Goal: Task Accomplishment & Management: Manage account settings

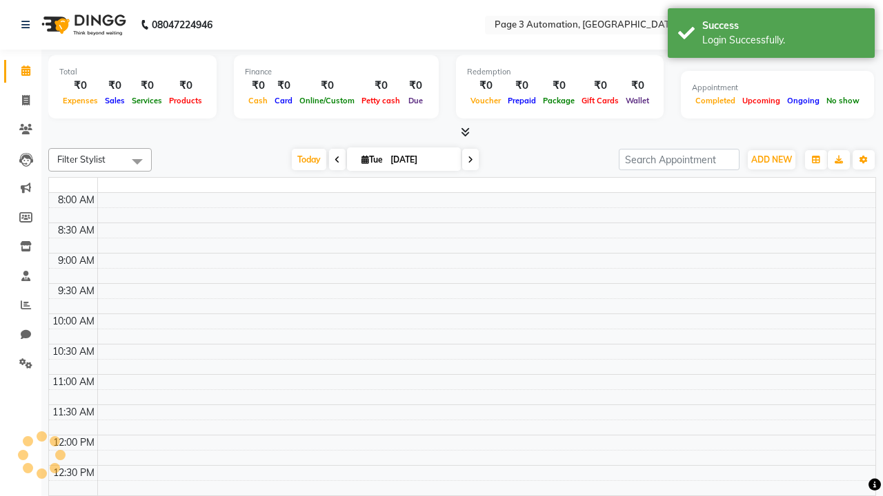
select select "en"
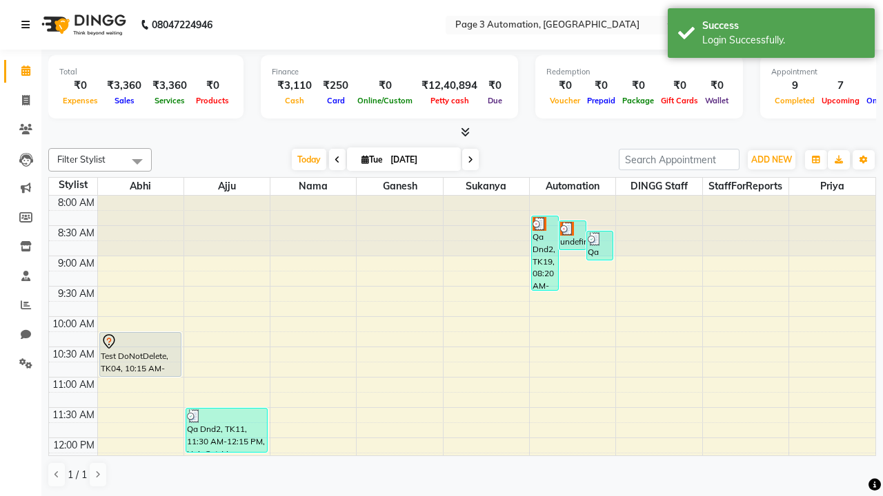
click at [28, 25] on icon at bounding box center [25, 25] width 8 height 10
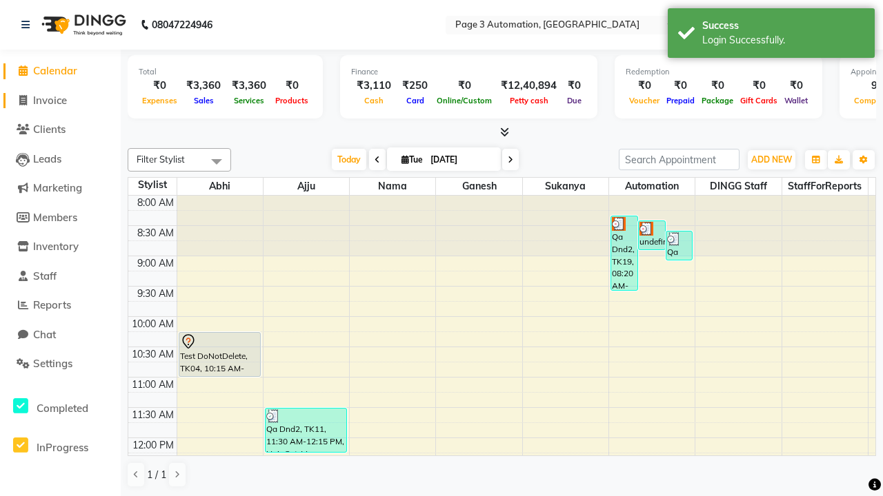
click at [60, 100] on span "Invoice" at bounding box center [50, 100] width 34 height 13
select select "2774"
select select "service"
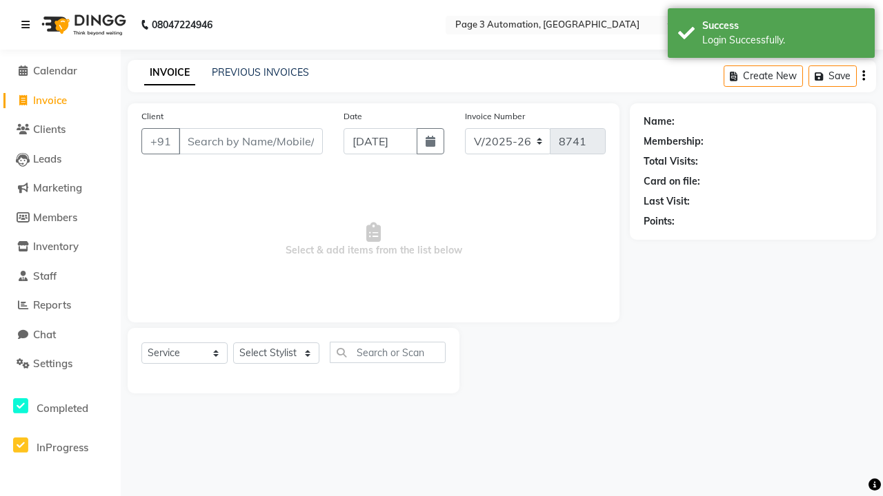
click at [28, 25] on icon at bounding box center [25, 25] width 8 height 10
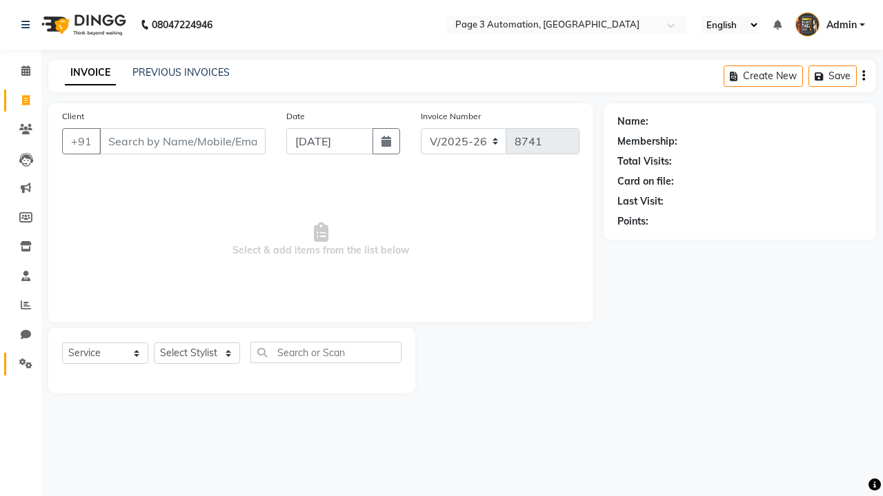
click at [21, 364] on icon at bounding box center [25, 364] width 13 height 10
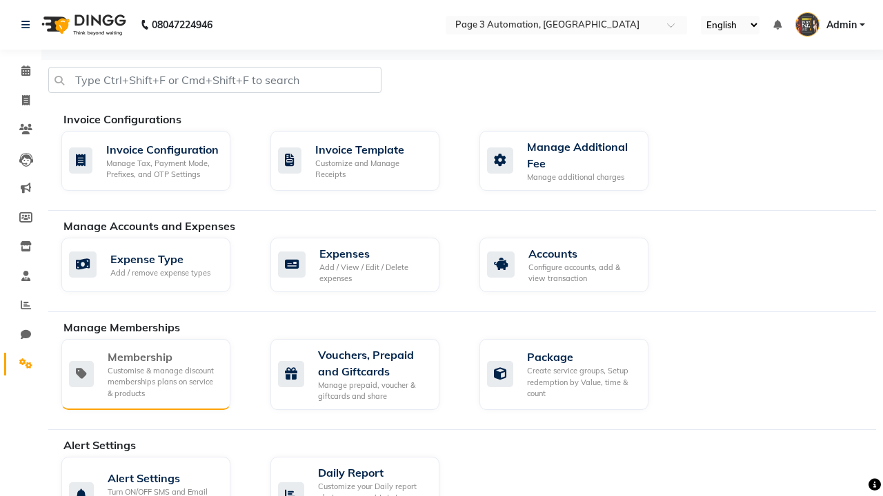
click at [163, 357] on div "Membership" at bounding box center [164, 357] width 112 height 17
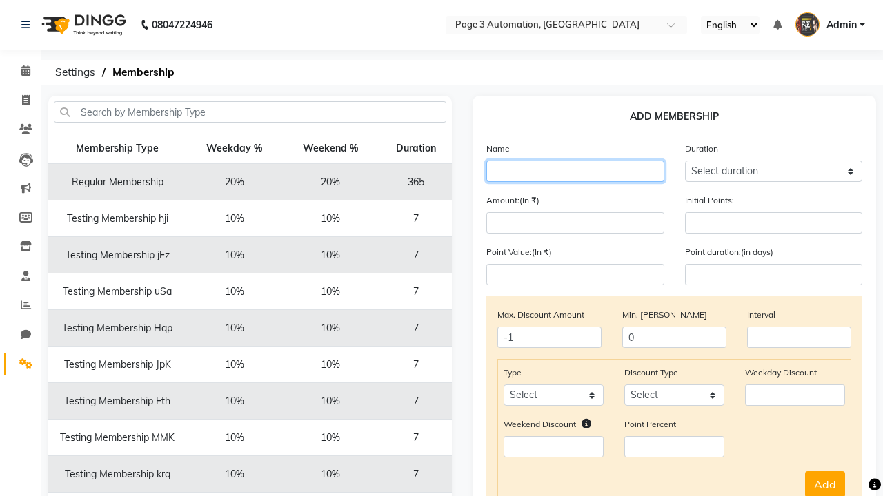
type input "Testing Membership wYChL"
select select "1: 7"
type input "7"
type input "Testing Membership wYChL"
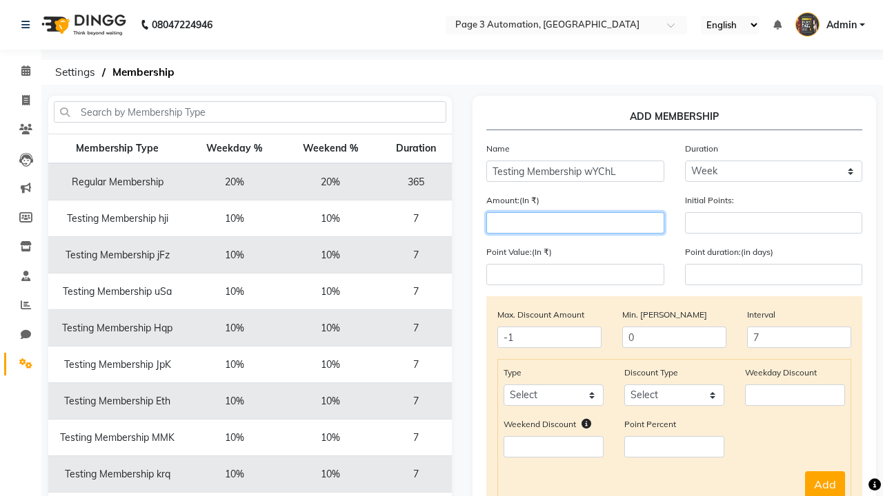
type input "1000"
select select "service"
select select "Percent"
type input "1000"
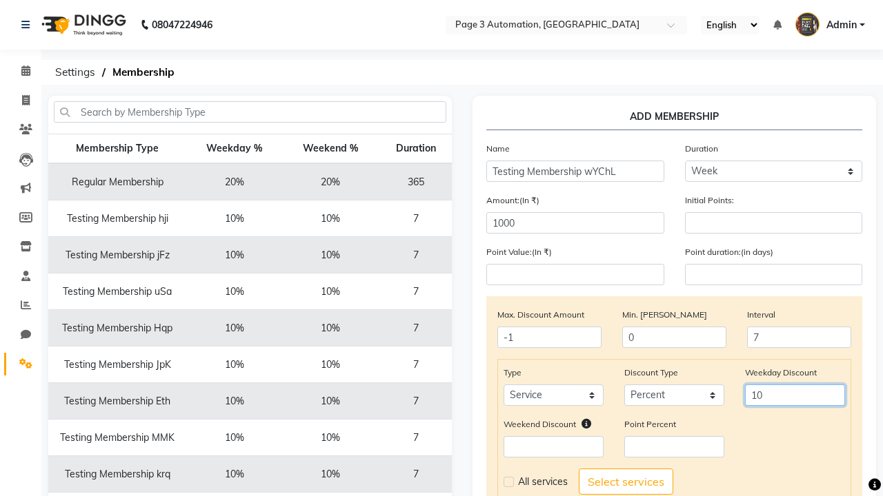
type input "10"
click at [508, 482] on label at bounding box center [508, 482] width 10 height 10
click at [508, 482] on input "checkbox" at bounding box center [507, 482] width 9 height 9
checkbox input "true"
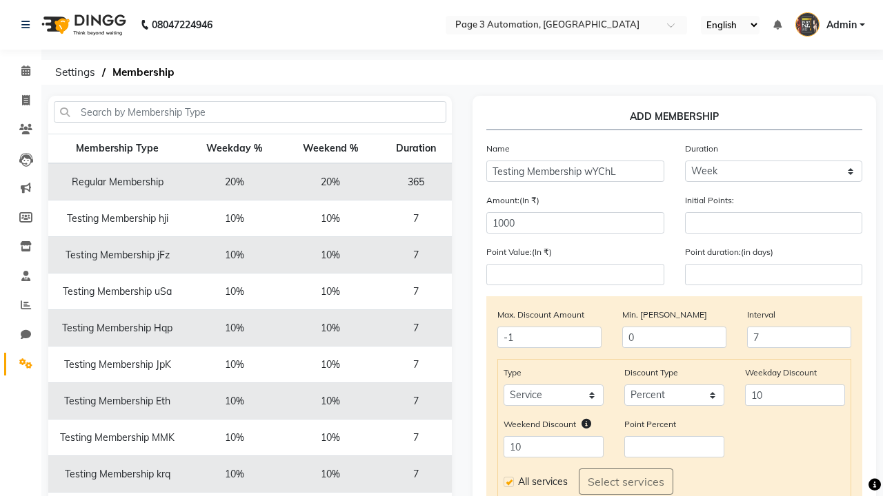
select select
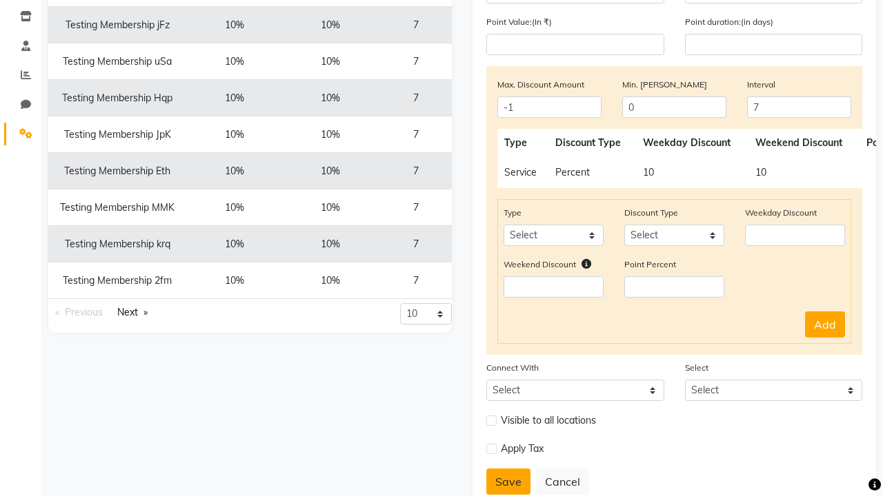
click at [508, 482] on button "Save" at bounding box center [508, 482] width 44 height 26
select select
type input "0"
select select
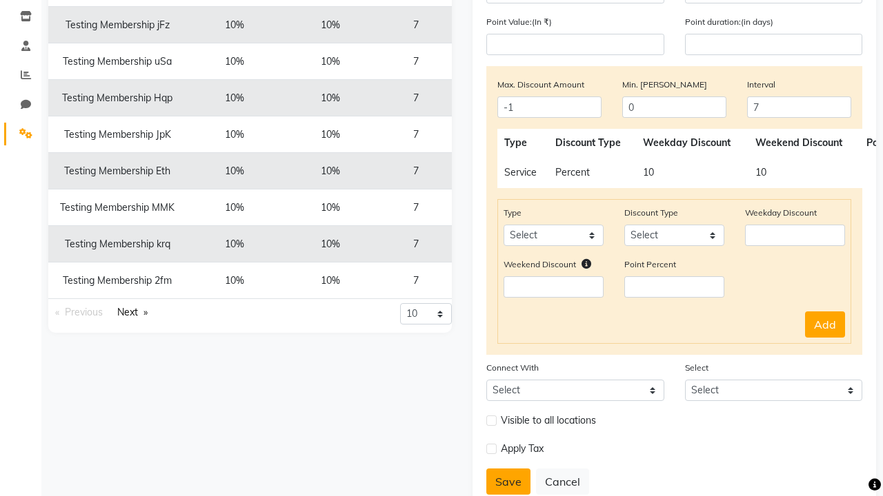
checkbox input "false"
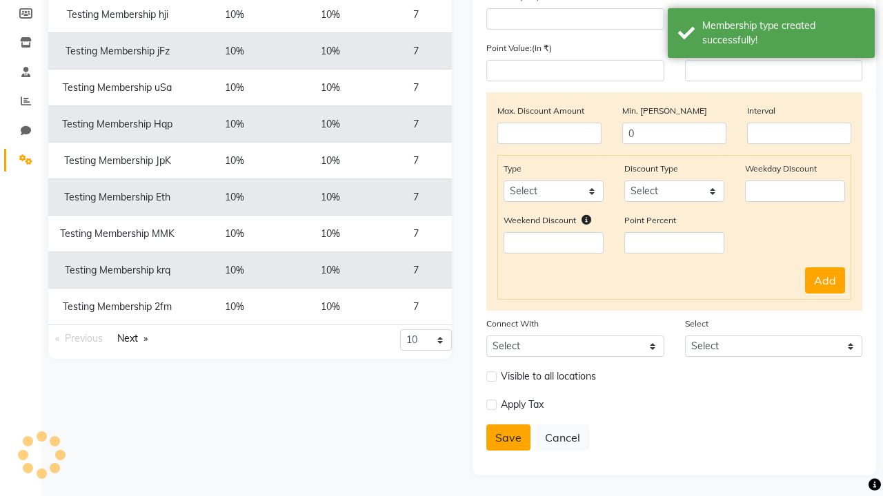
scroll to position [204, 0]
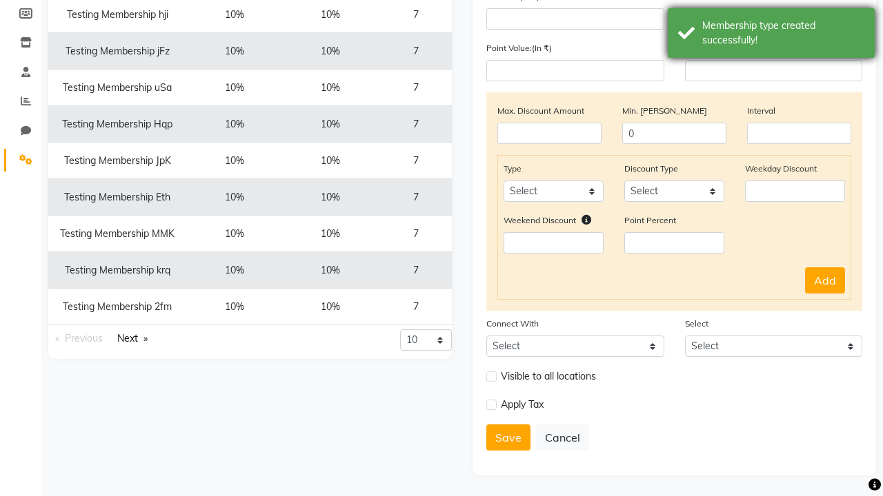
click at [771, 35] on div "Membership type created successfully!" at bounding box center [783, 33] width 162 height 29
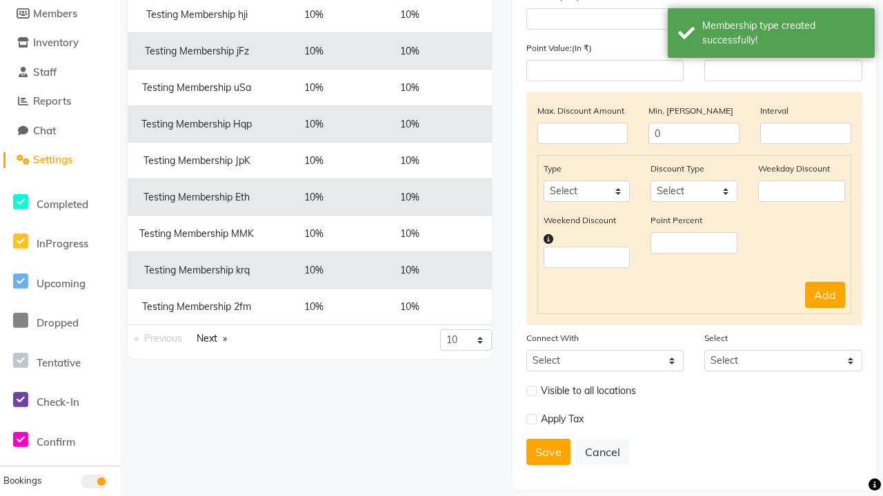
scroll to position [0, 0]
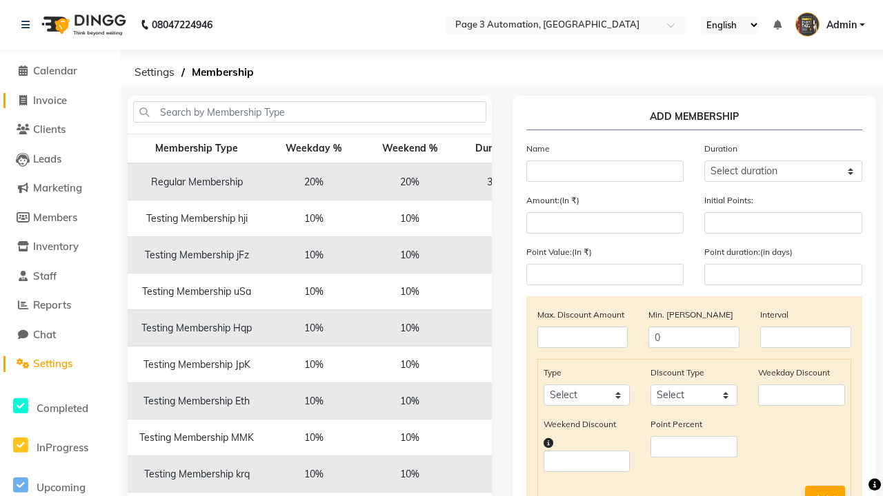
click at [60, 100] on span "Invoice" at bounding box center [50, 100] width 34 height 13
select select "2774"
select select "service"
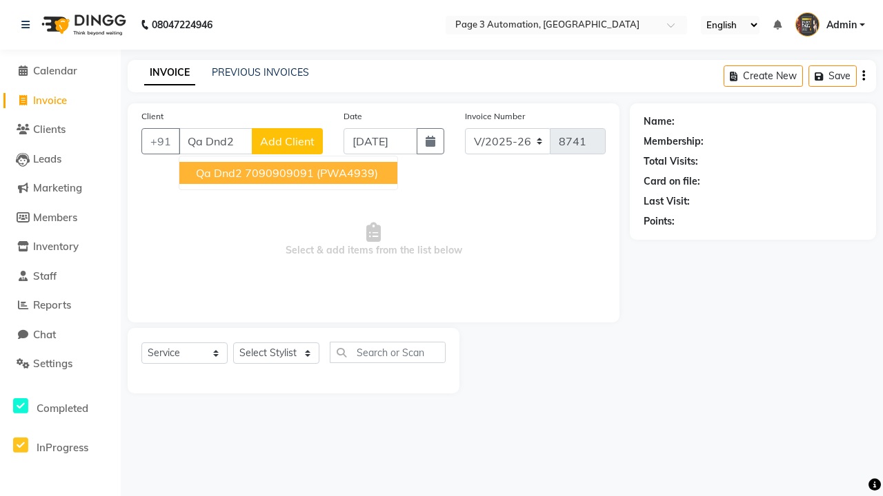
click at [290, 173] on ngb-highlight "7090909091" at bounding box center [279, 173] width 69 height 14
type input "7090909091"
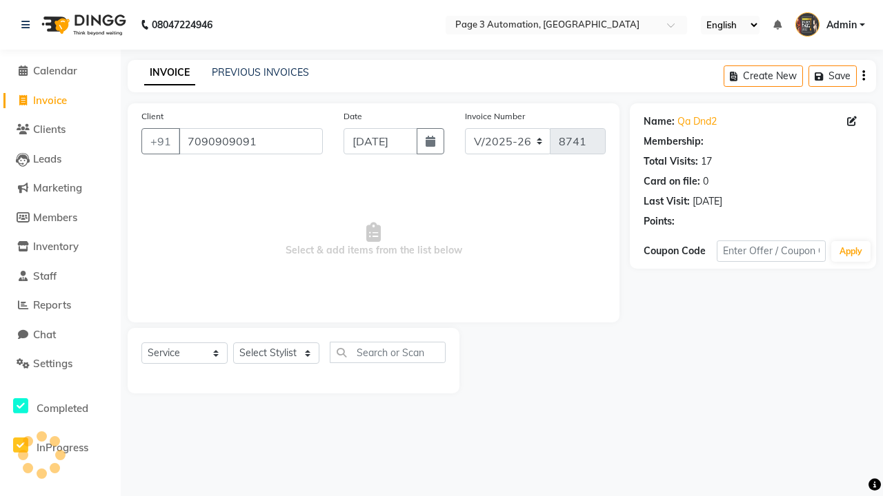
select select "1: Object"
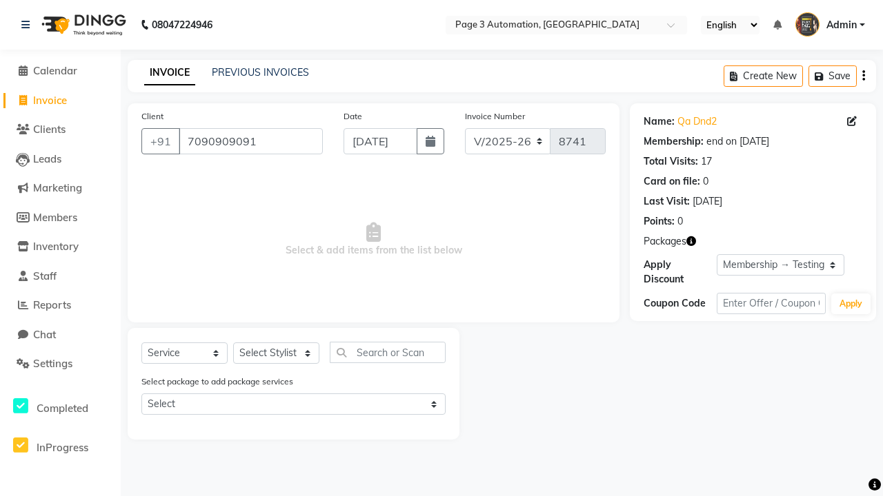
select select "membership"
select select "77829"
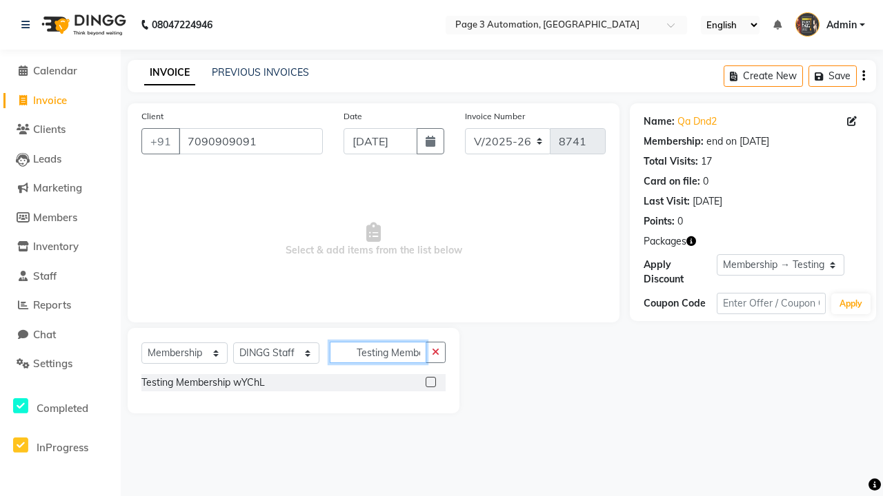
scroll to position [0, 41]
type input "Testing Membership wYChL"
click at [430, 382] on label at bounding box center [430, 382] width 10 height 10
click at [430, 382] on input "checkbox" at bounding box center [429, 383] width 9 height 9
select select "select"
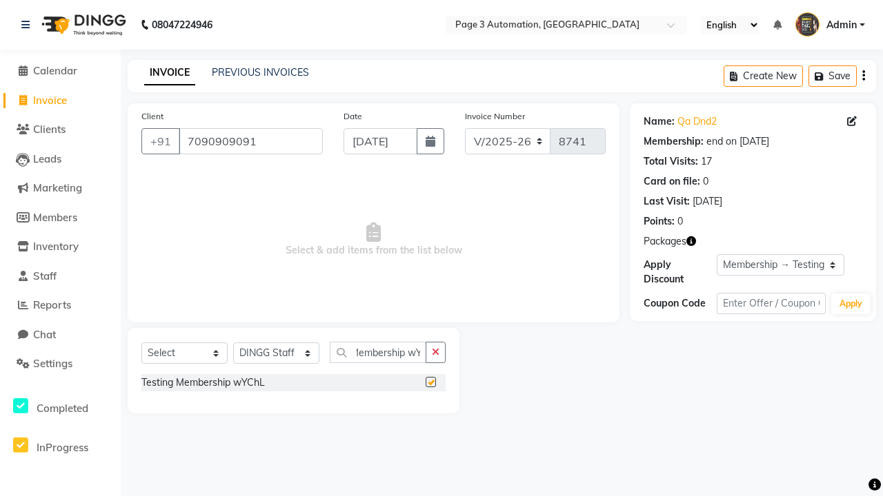
scroll to position [0, 0]
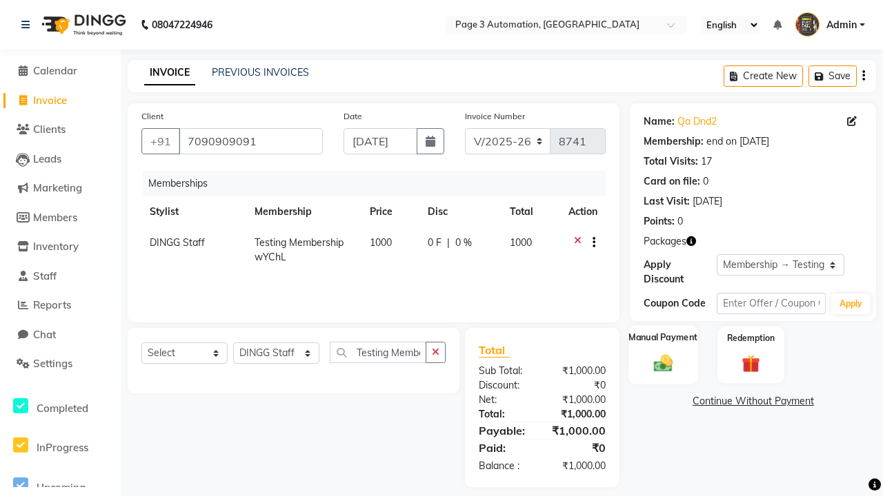
click at [663, 339] on label "Manual Payment" at bounding box center [663, 338] width 69 height 13
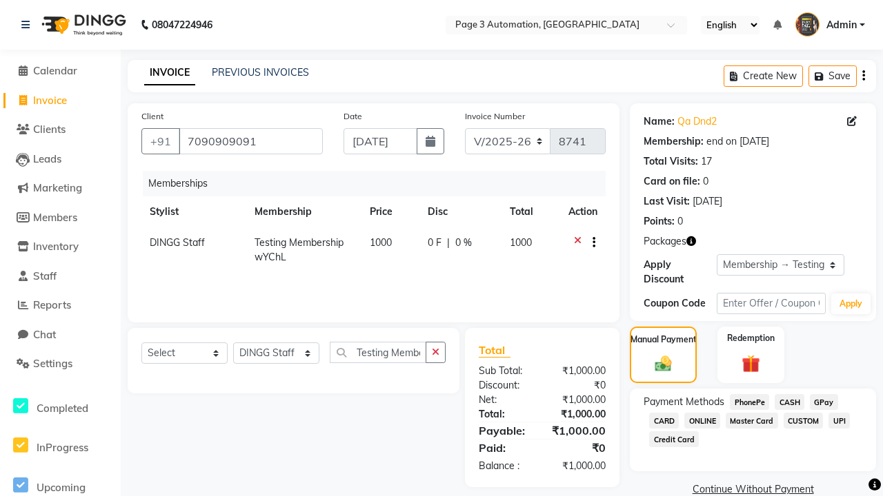
click at [789, 402] on span "CASH" at bounding box center [789, 402] width 30 height 16
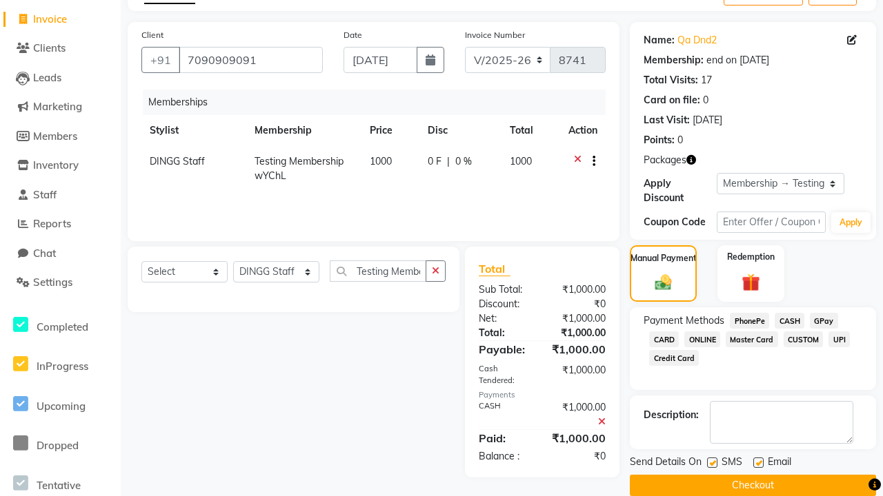
click at [712, 463] on label at bounding box center [712, 463] width 10 height 10
click at [712, 463] on input "checkbox" at bounding box center [711, 463] width 9 height 9
checkbox input "false"
click at [758, 463] on label at bounding box center [758, 463] width 10 height 10
click at [758, 463] on input "checkbox" at bounding box center [757, 463] width 9 height 9
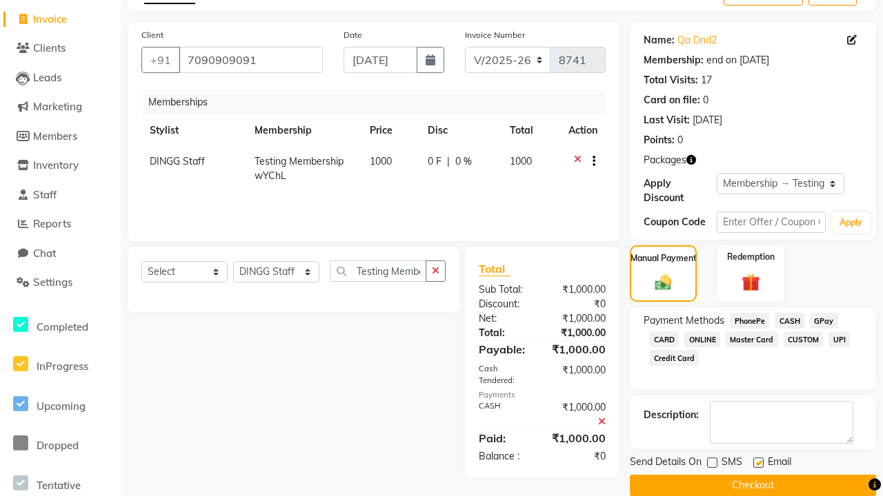
checkbox input "false"
click at [752, 485] on button "Checkout" at bounding box center [753, 485] width 246 height 21
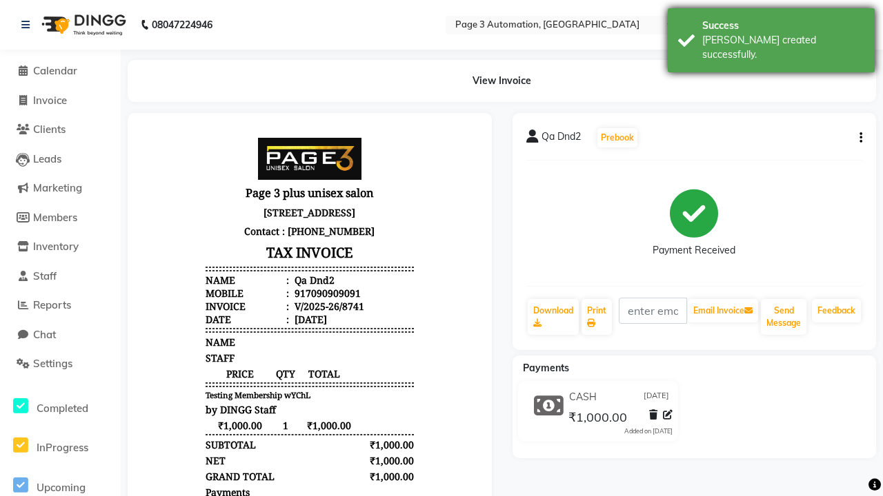
click at [771, 35] on div "[PERSON_NAME] created successfully." at bounding box center [783, 47] width 162 height 29
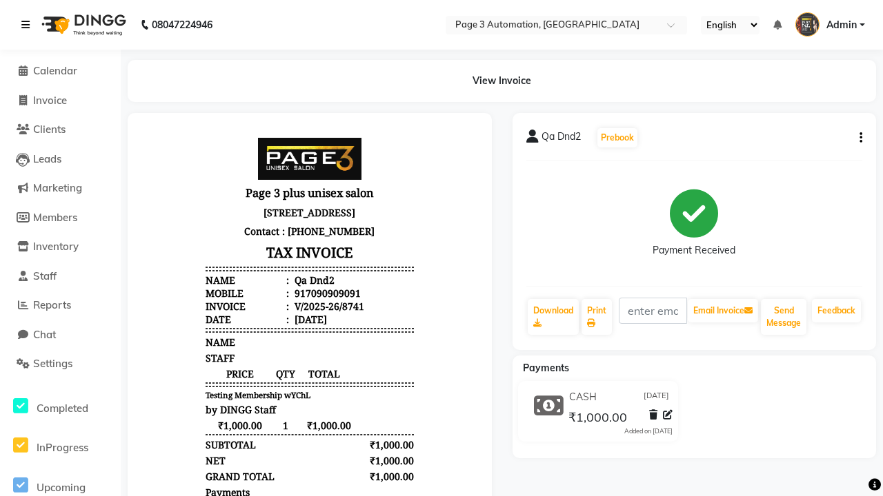
click at [28, 25] on icon at bounding box center [25, 25] width 8 height 10
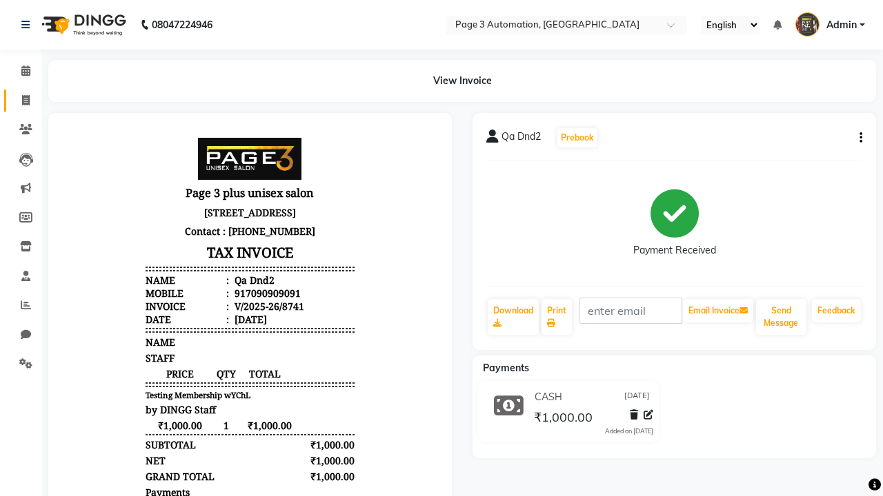
click at [21, 100] on span at bounding box center [26, 101] width 24 height 16
select select "service"
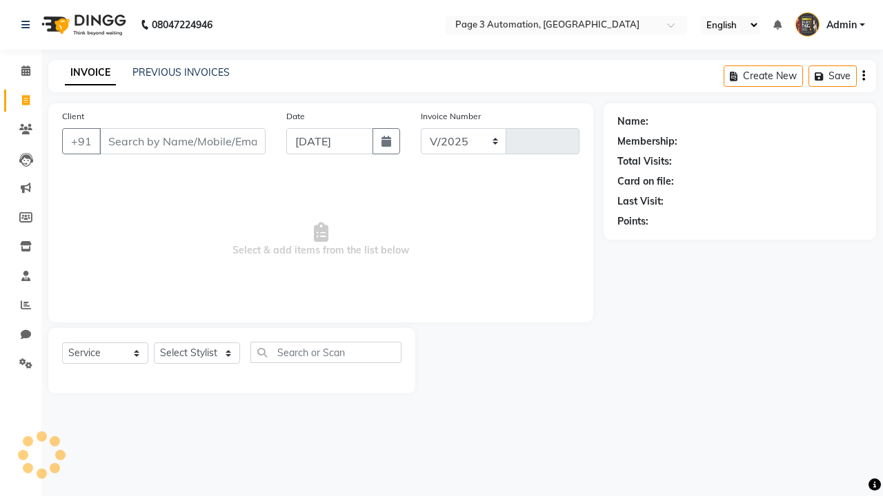
select select "2774"
type input "8742"
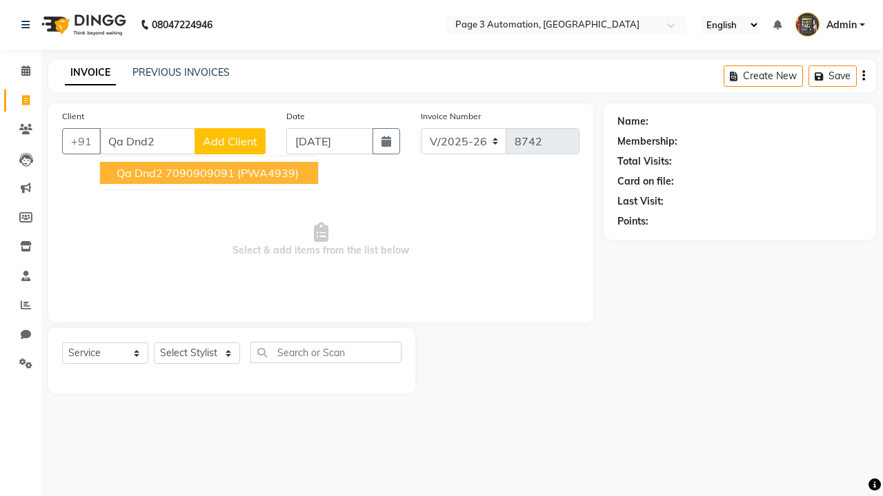
click at [210, 173] on ngb-highlight "7090909091" at bounding box center [199, 173] width 69 height 14
type input "7090909091"
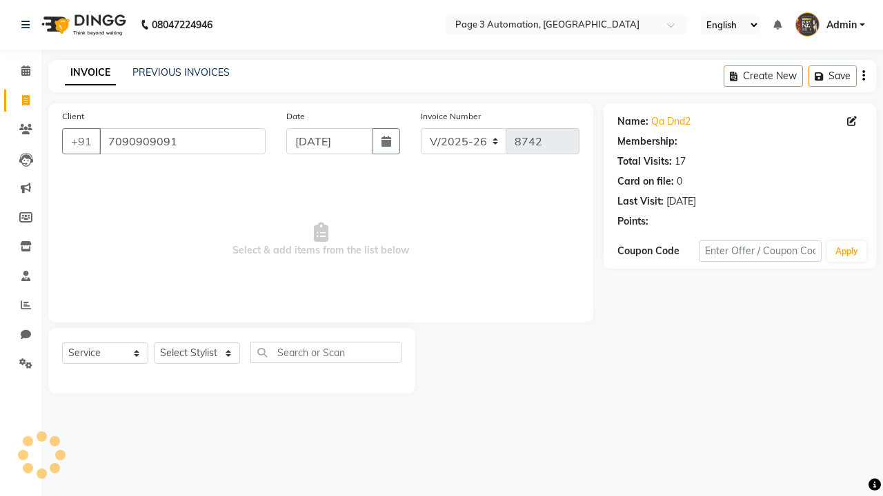
select select "1: Object"
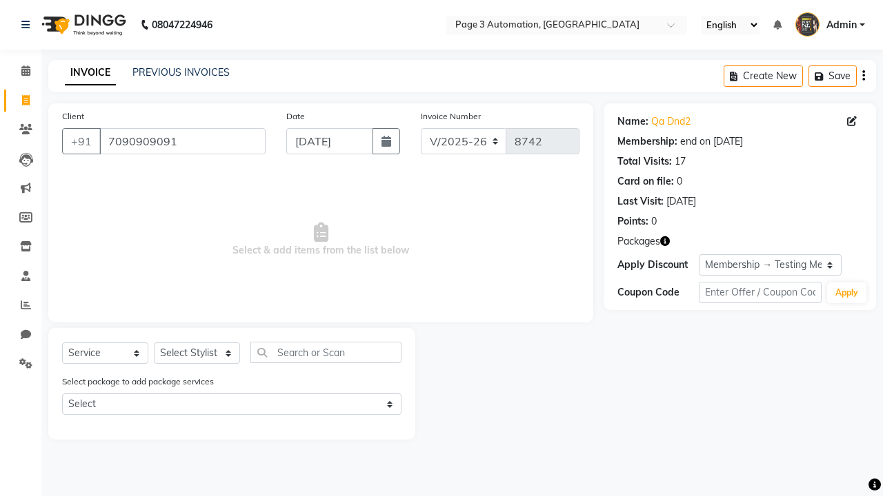
select select "77829"
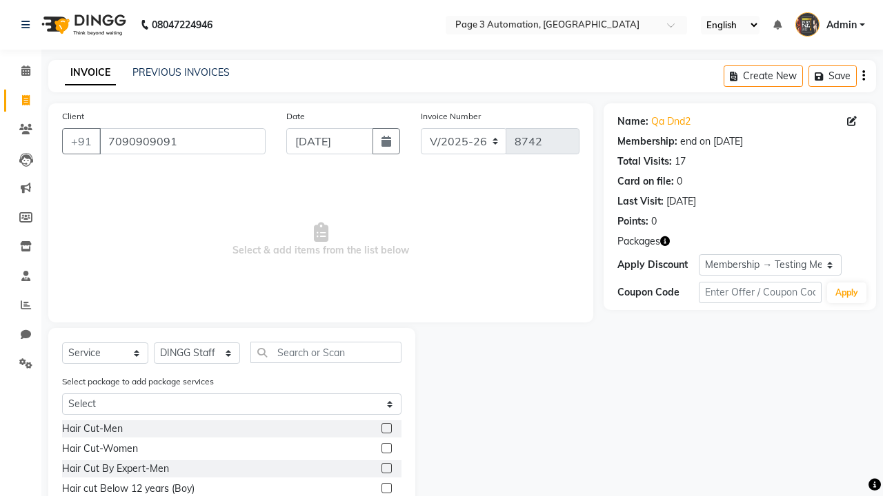
click at [385, 469] on label at bounding box center [386, 468] width 10 height 10
click at [385, 469] on input "checkbox" at bounding box center [385, 469] width 9 height 9
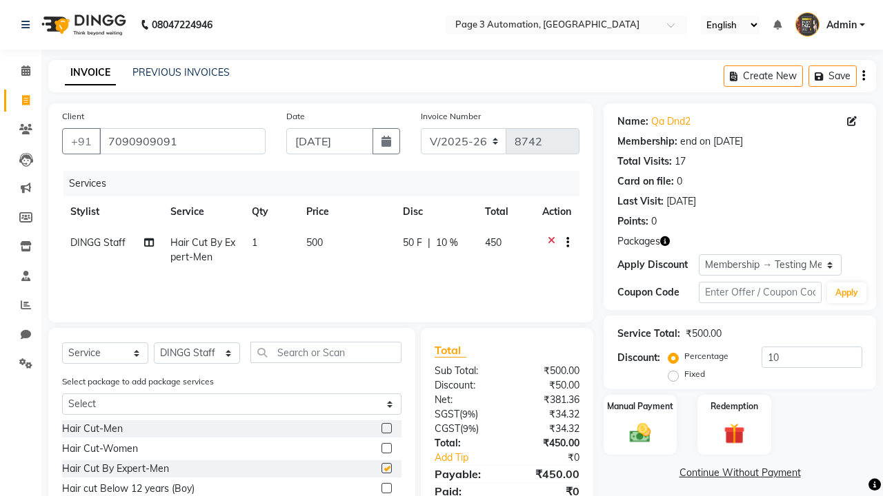
checkbox input "false"
type input "10"
click at [640, 406] on label "Manual Payment" at bounding box center [639, 405] width 69 height 13
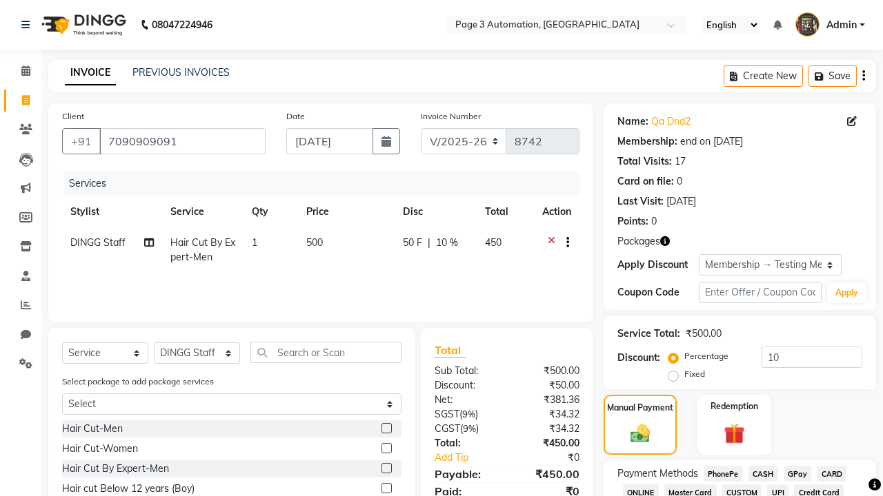
click at [763, 474] on span "CASH" at bounding box center [763, 474] width 30 height 16
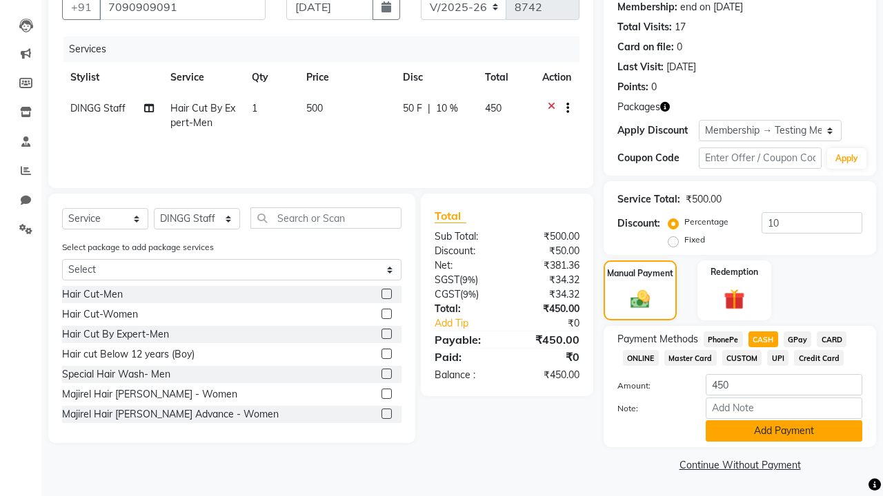
click at [783, 431] on button "Add Payment" at bounding box center [783, 431] width 157 height 21
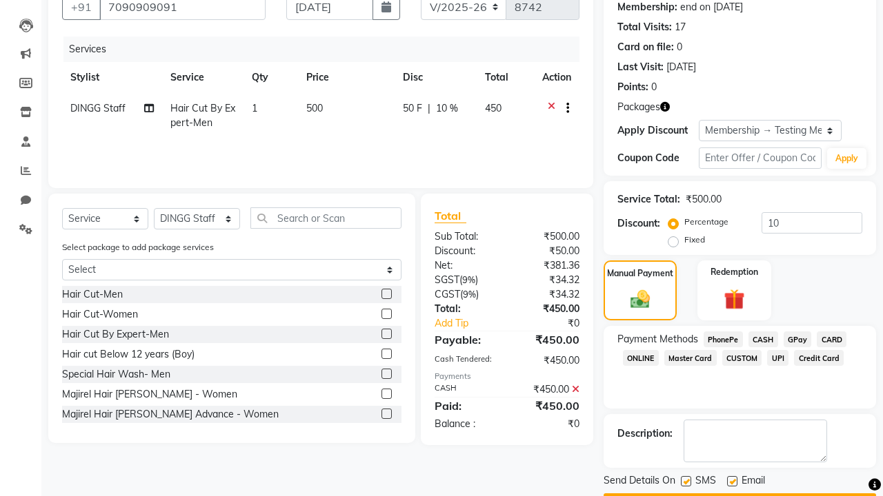
click at [685, 481] on label at bounding box center [686, 481] width 10 height 10
click at [685, 481] on input "checkbox" at bounding box center [685, 482] width 9 height 9
checkbox input "false"
click at [732, 481] on label at bounding box center [732, 481] width 10 height 10
click at [732, 481] on input "checkbox" at bounding box center [731, 482] width 9 height 9
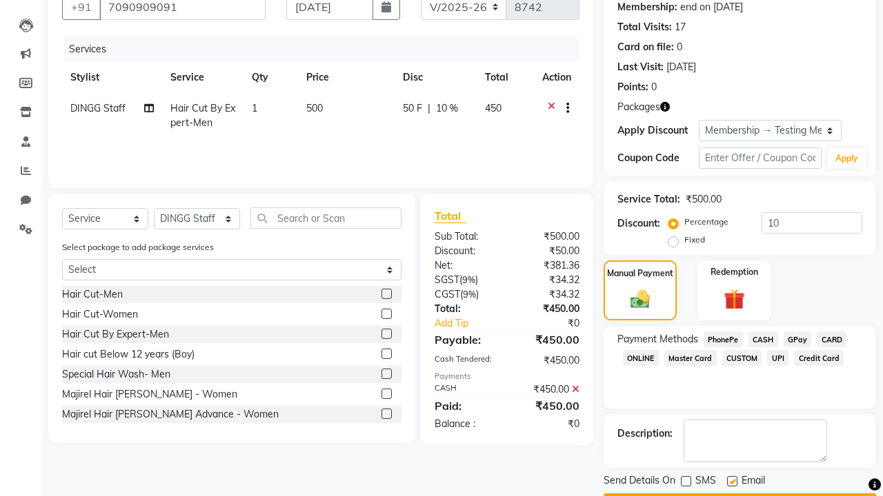
checkbox input "false"
click at [739, 494] on button "Checkout" at bounding box center [739, 504] width 272 height 21
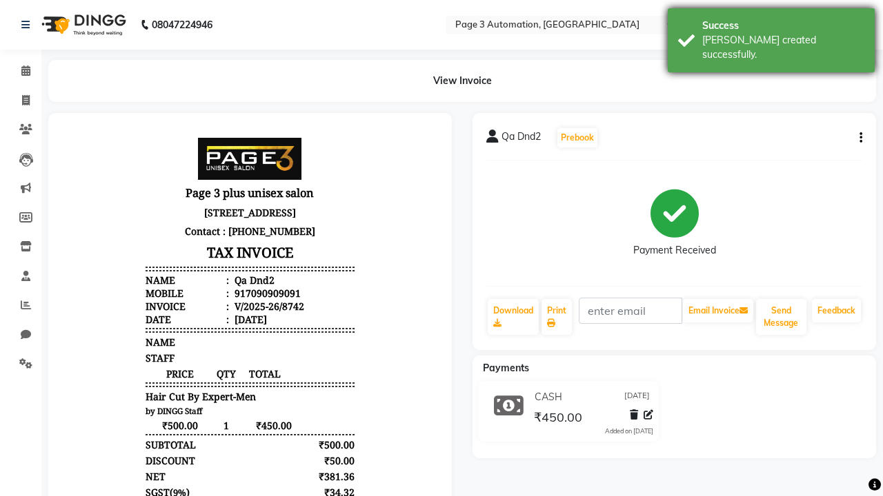
click at [771, 35] on div "[PERSON_NAME] created successfully." at bounding box center [783, 47] width 162 height 29
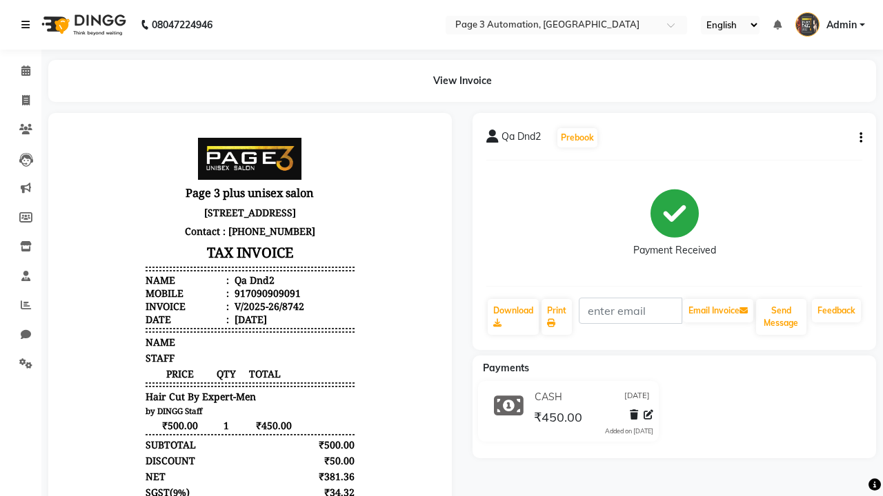
click at [28, 25] on icon at bounding box center [25, 25] width 8 height 10
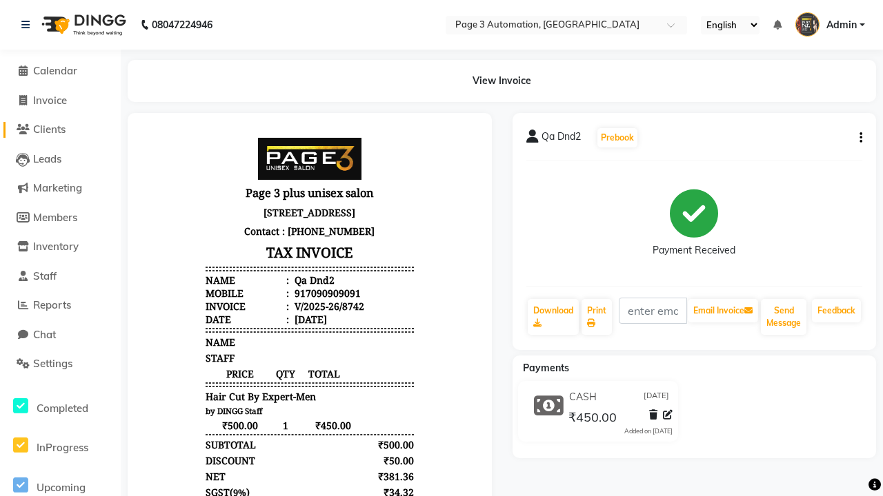
click at [60, 130] on span "Clients" at bounding box center [49, 129] width 32 height 13
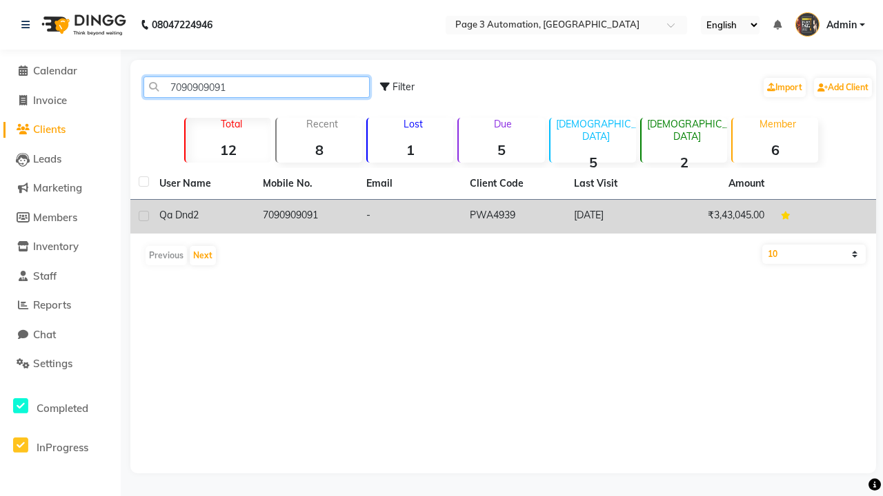
type input "7090909091"
click at [306, 216] on td "7090909091" at bounding box center [305, 217] width 103 height 34
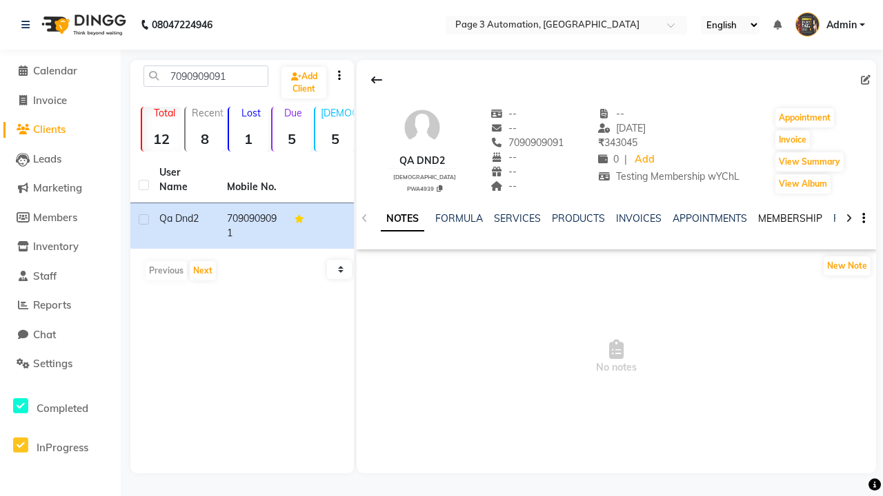
click at [789, 219] on link "MEMBERSHIP" at bounding box center [790, 218] width 64 height 12
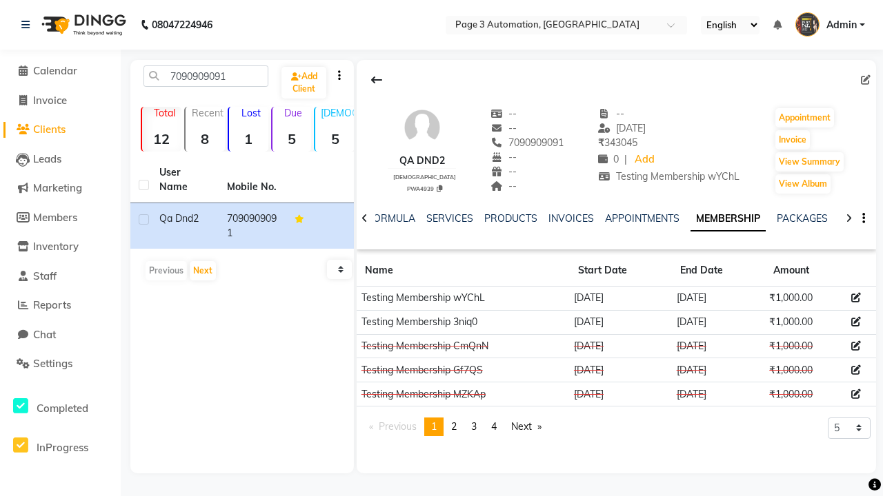
click at [856, 298] on icon at bounding box center [856, 298] width 10 height 10
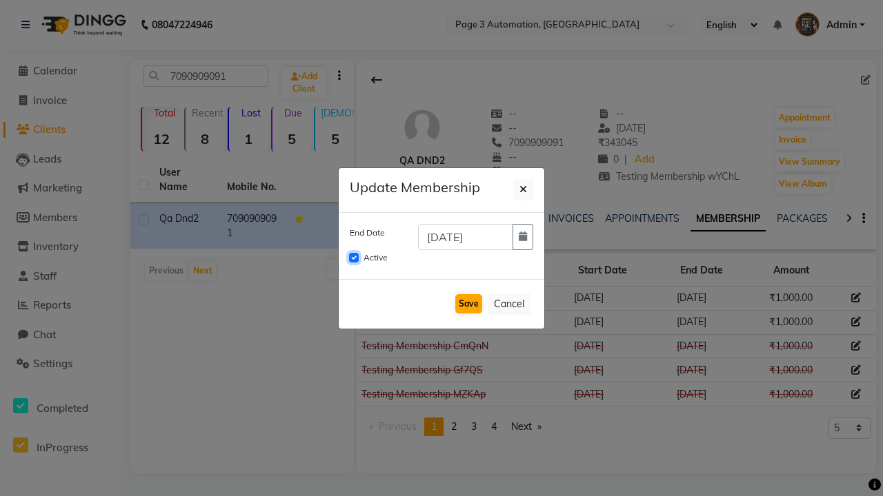
click at [354, 258] on input "Active" at bounding box center [354, 258] width 10 height 10
checkbox input "false"
click at [468, 304] on button "Save" at bounding box center [468, 303] width 27 height 19
checkbox input "false"
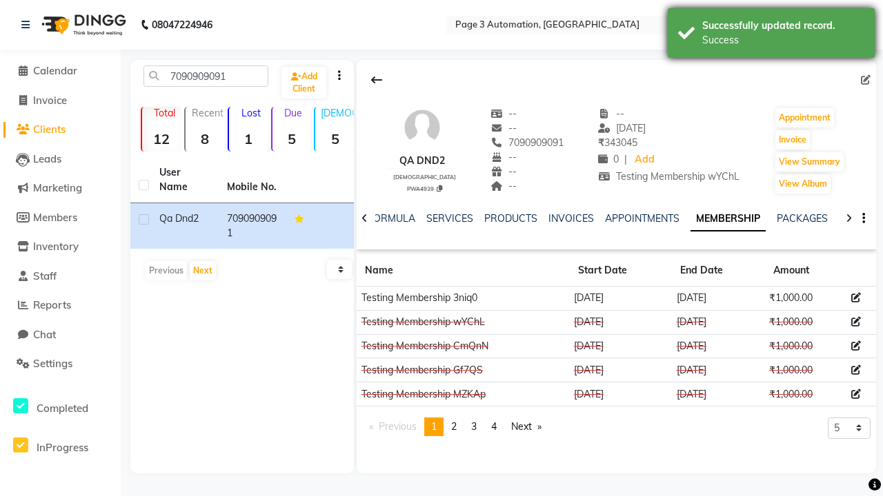
click at [771, 35] on div "Success" at bounding box center [783, 40] width 162 height 14
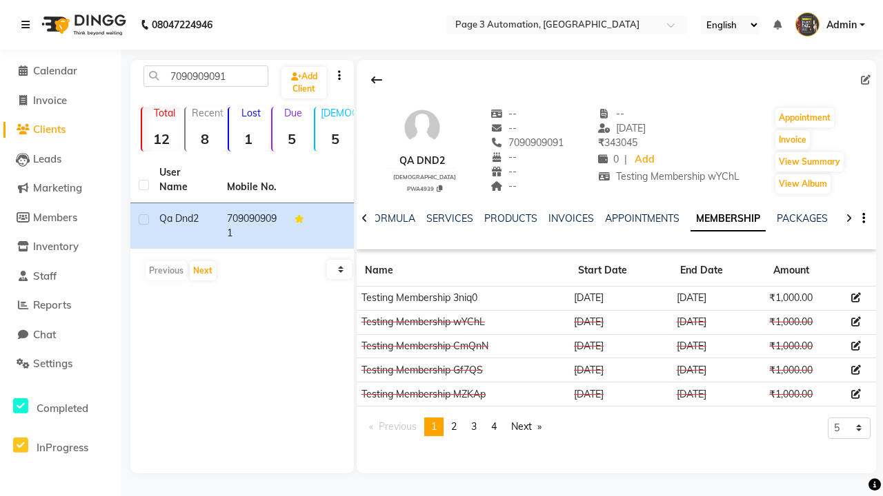
click at [28, 25] on icon at bounding box center [25, 25] width 8 height 10
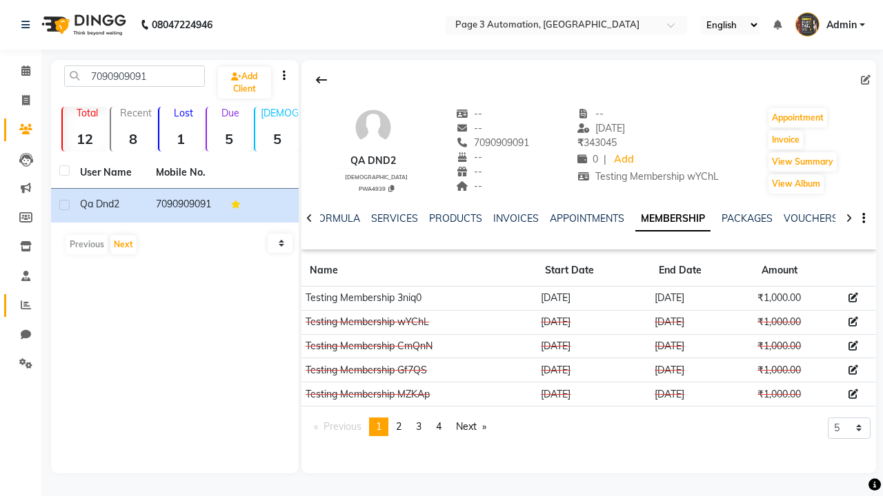
click at [21, 305] on icon at bounding box center [26, 305] width 10 height 10
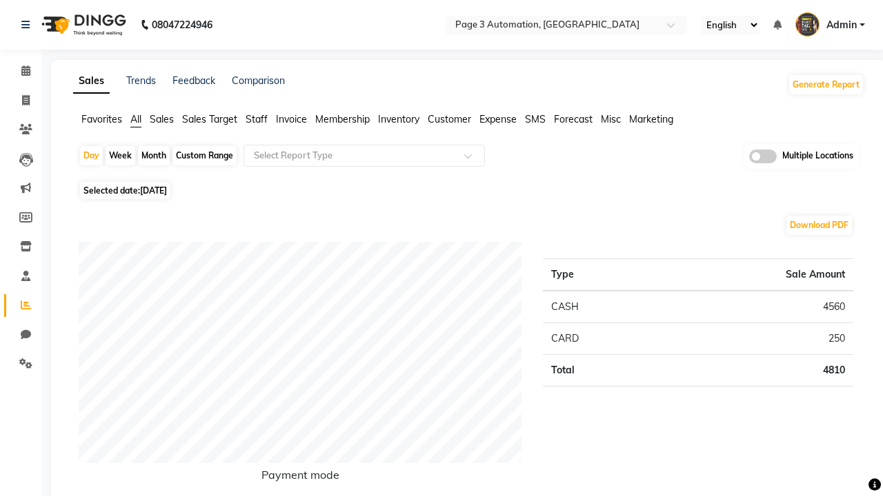
type input "Invoice"
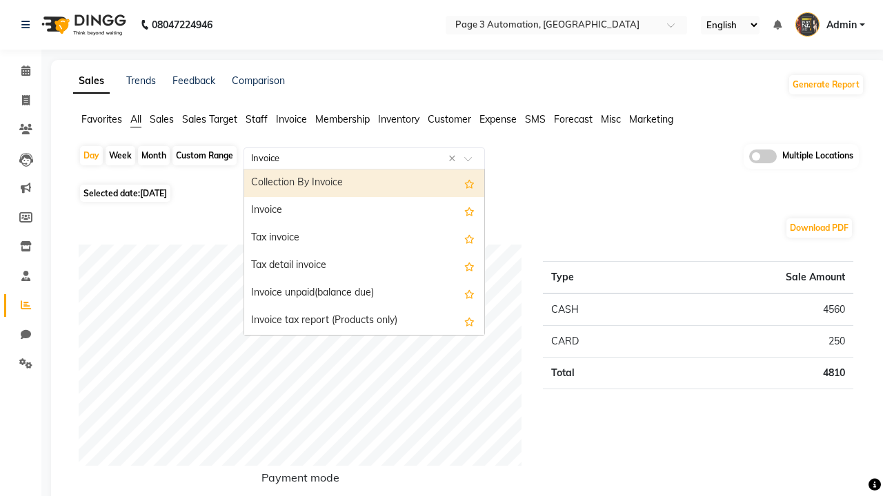
click at [364, 211] on div "Invoice" at bounding box center [364, 211] width 240 height 28
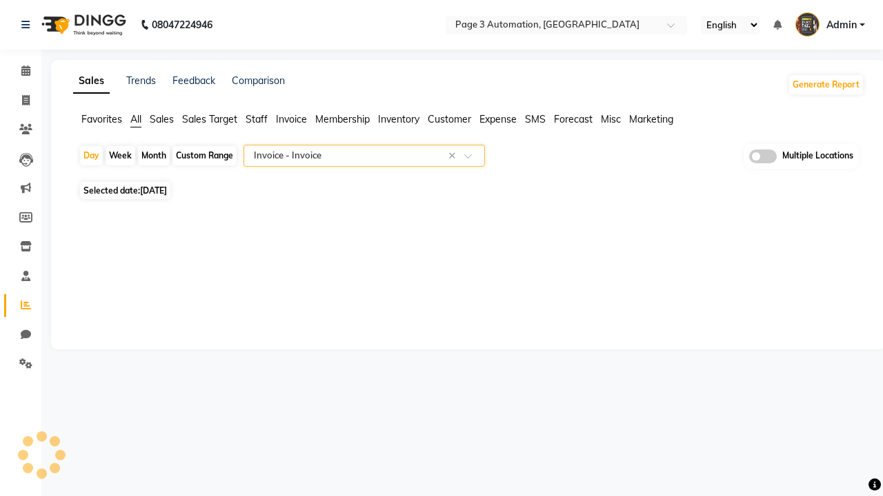
select select "full_report"
select select "csv"
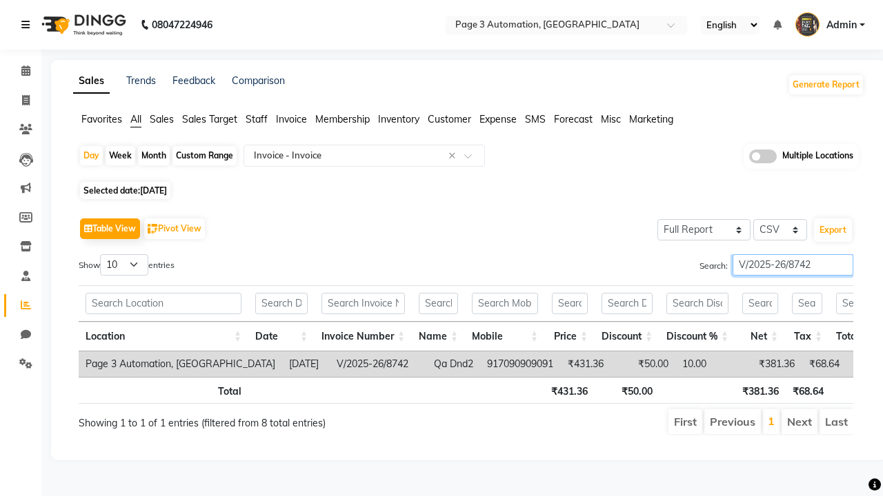
type input "V/2025-26/8742"
click at [28, 25] on icon at bounding box center [25, 25] width 8 height 10
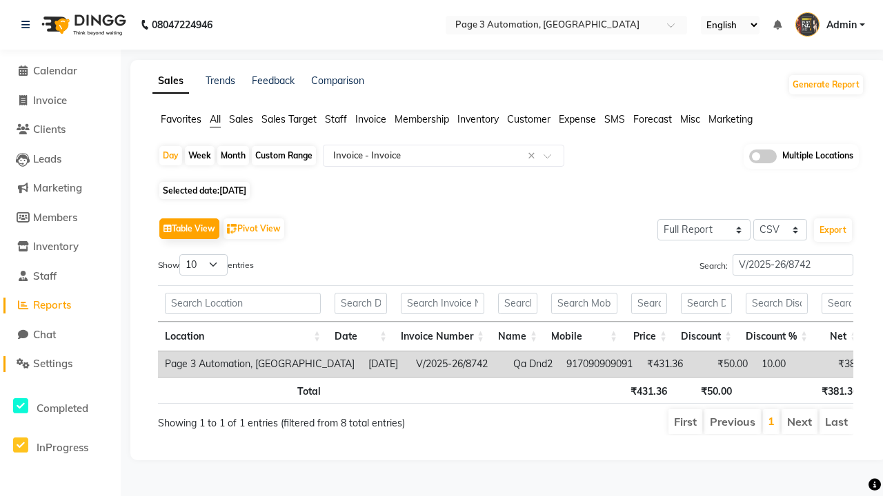
click at [60, 364] on span "Settings" at bounding box center [52, 363] width 39 height 13
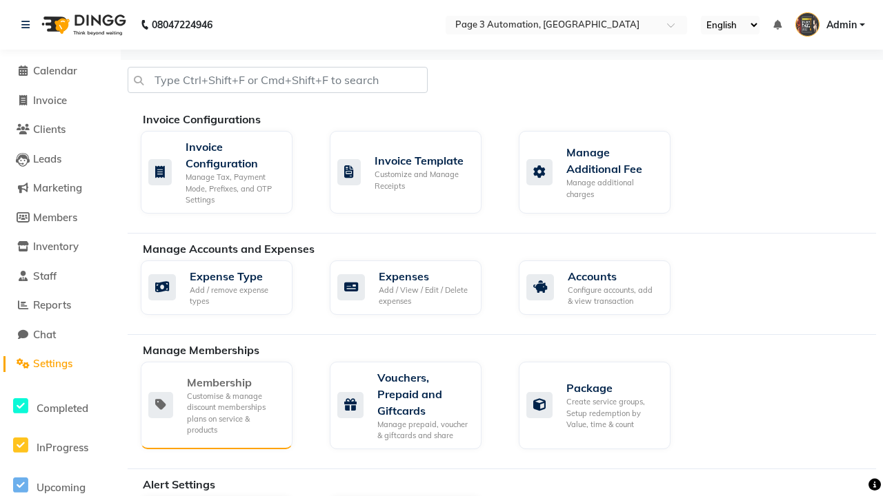
click at [234, 383] on div "Membership" at bounding box center [234, 382] width 94 height 17
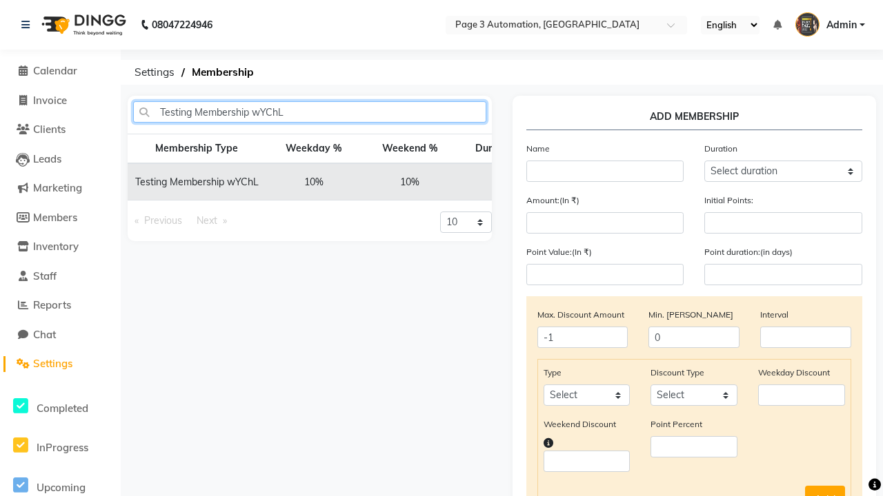
type input "Testing Membership wYChL"
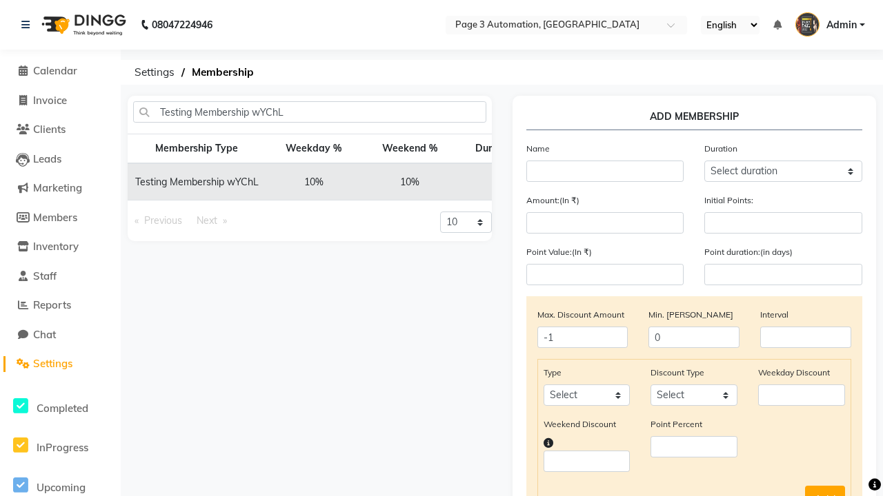
click at [650, 182] on icon at bounding box center [654, 182] width 8 height 8
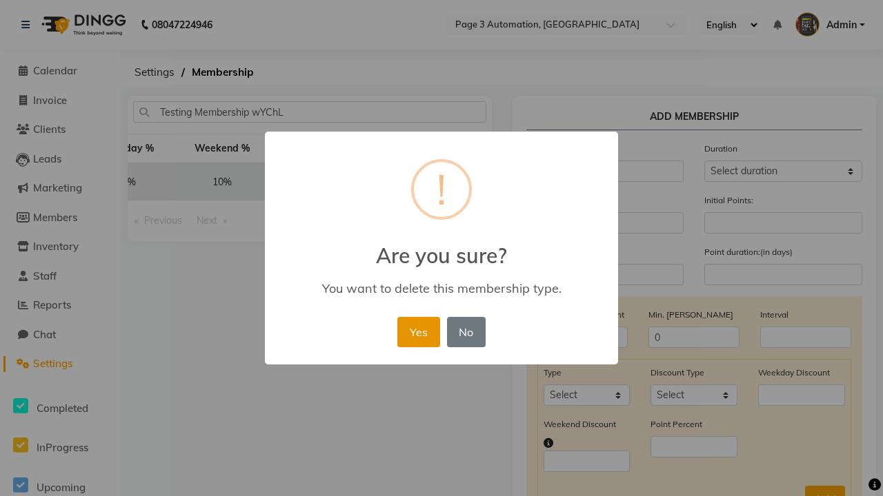
click at [418, 332] on button "Yes" at bounding box center [418, 332] width 42 height 30
